Goal: Find specific page/section: Find specific page/section

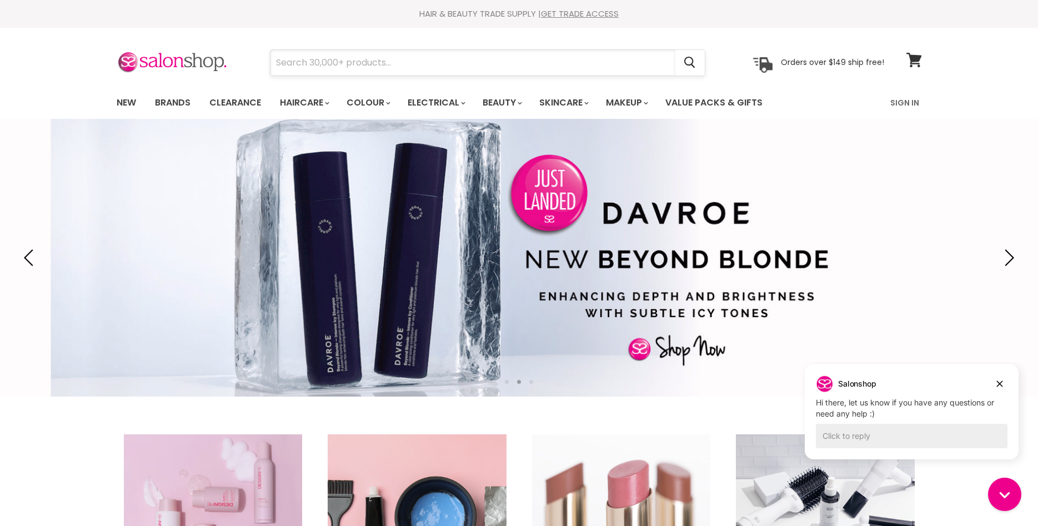
click at [394, 68] on input "Search" at bounding box center [472, 63] width 405 height 26
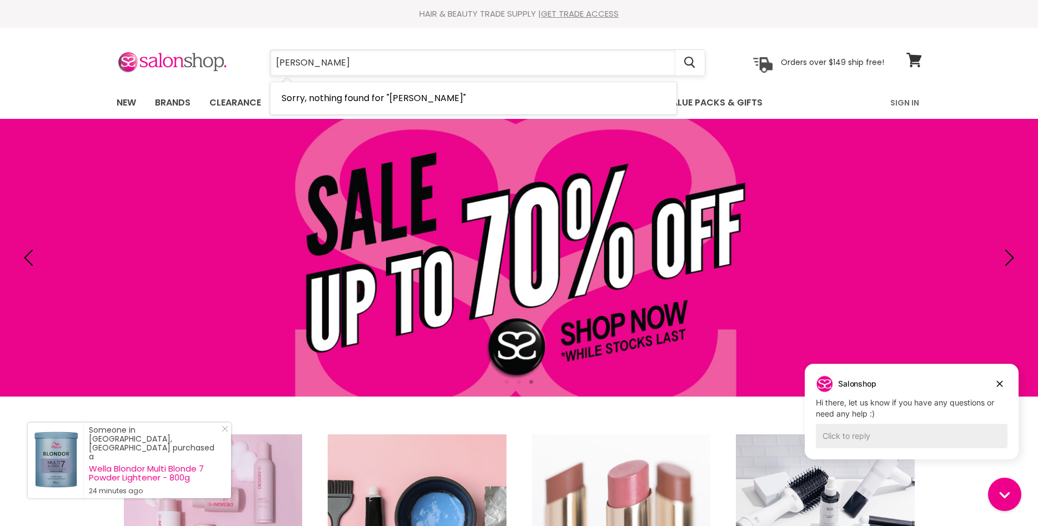
type input "kate somerville"
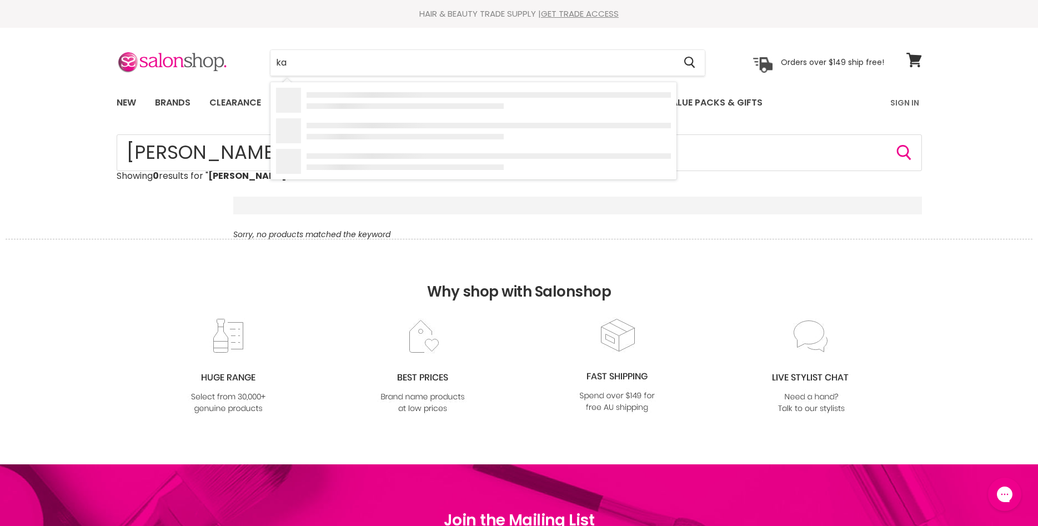
type input "k"
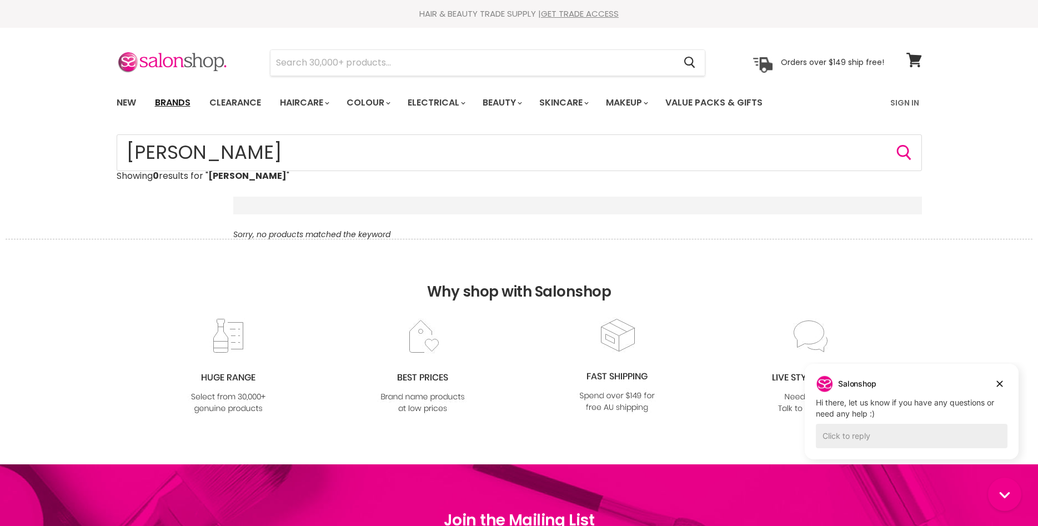
click at [173, 107] on link "Brands" at bounding box center [173, 102] width 52 height 23
